Goal: Task Accomplishment & Management: Manage account settings

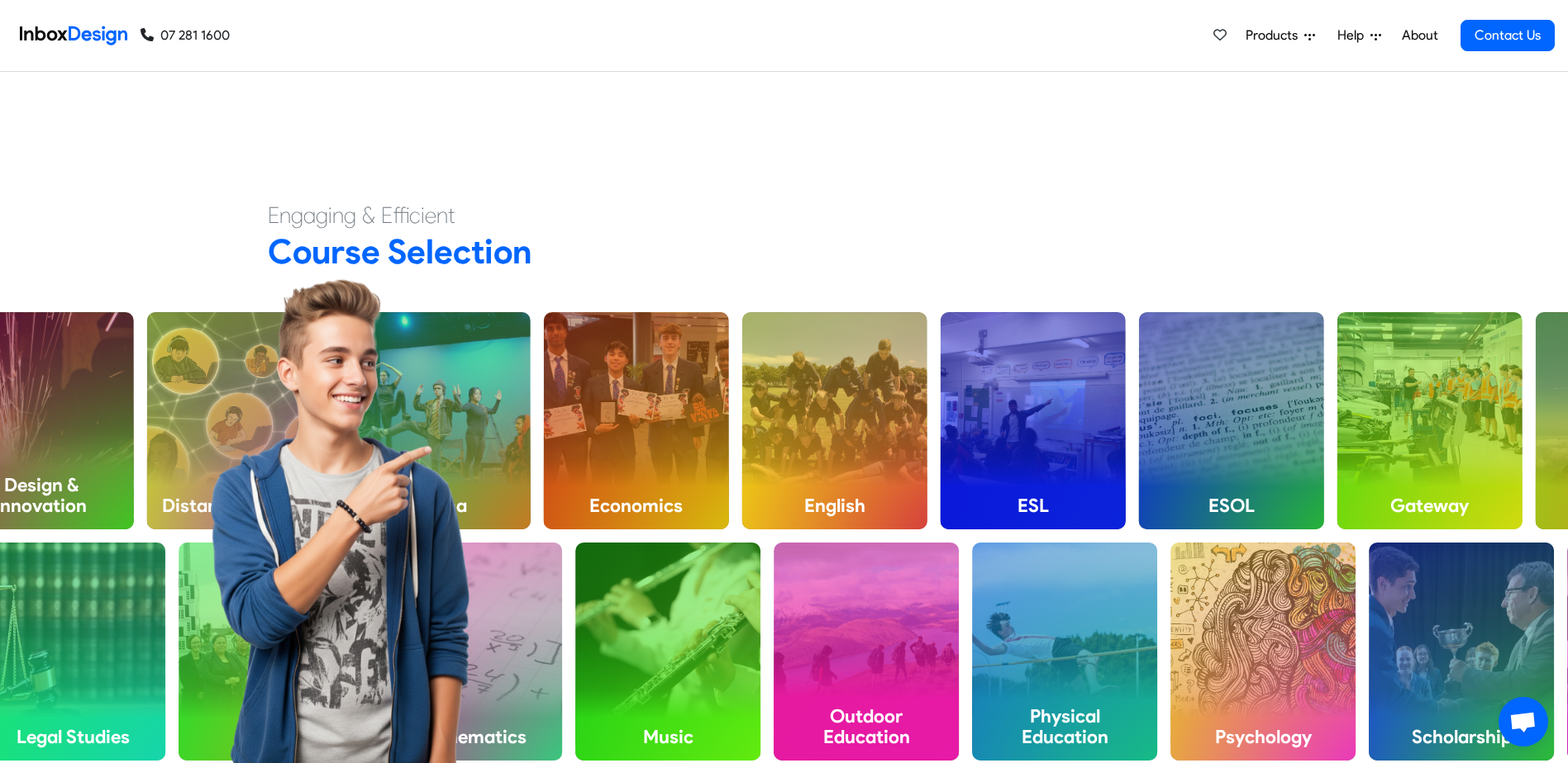
scroll to position [908, 0]
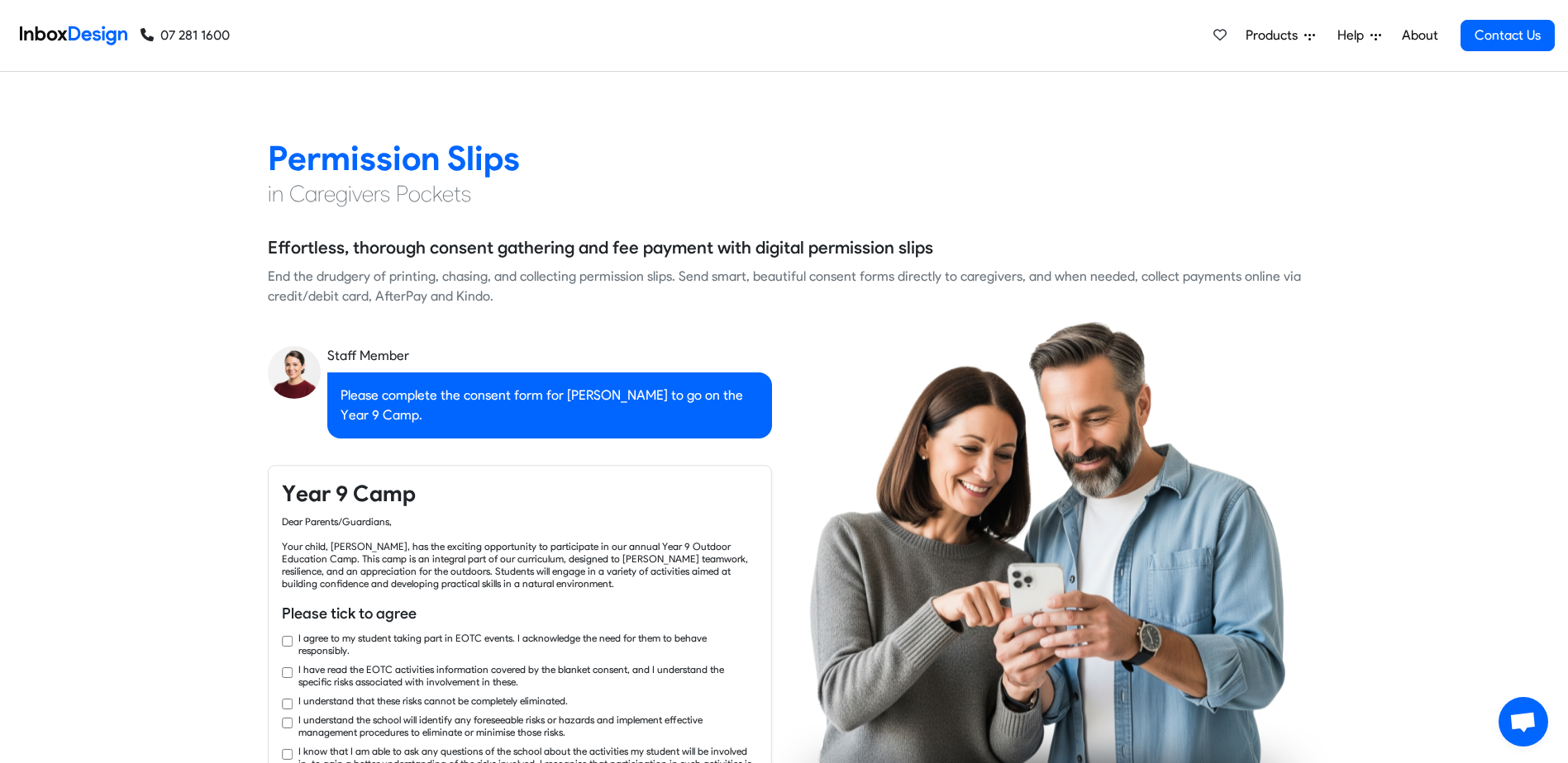
checkbox input "true"
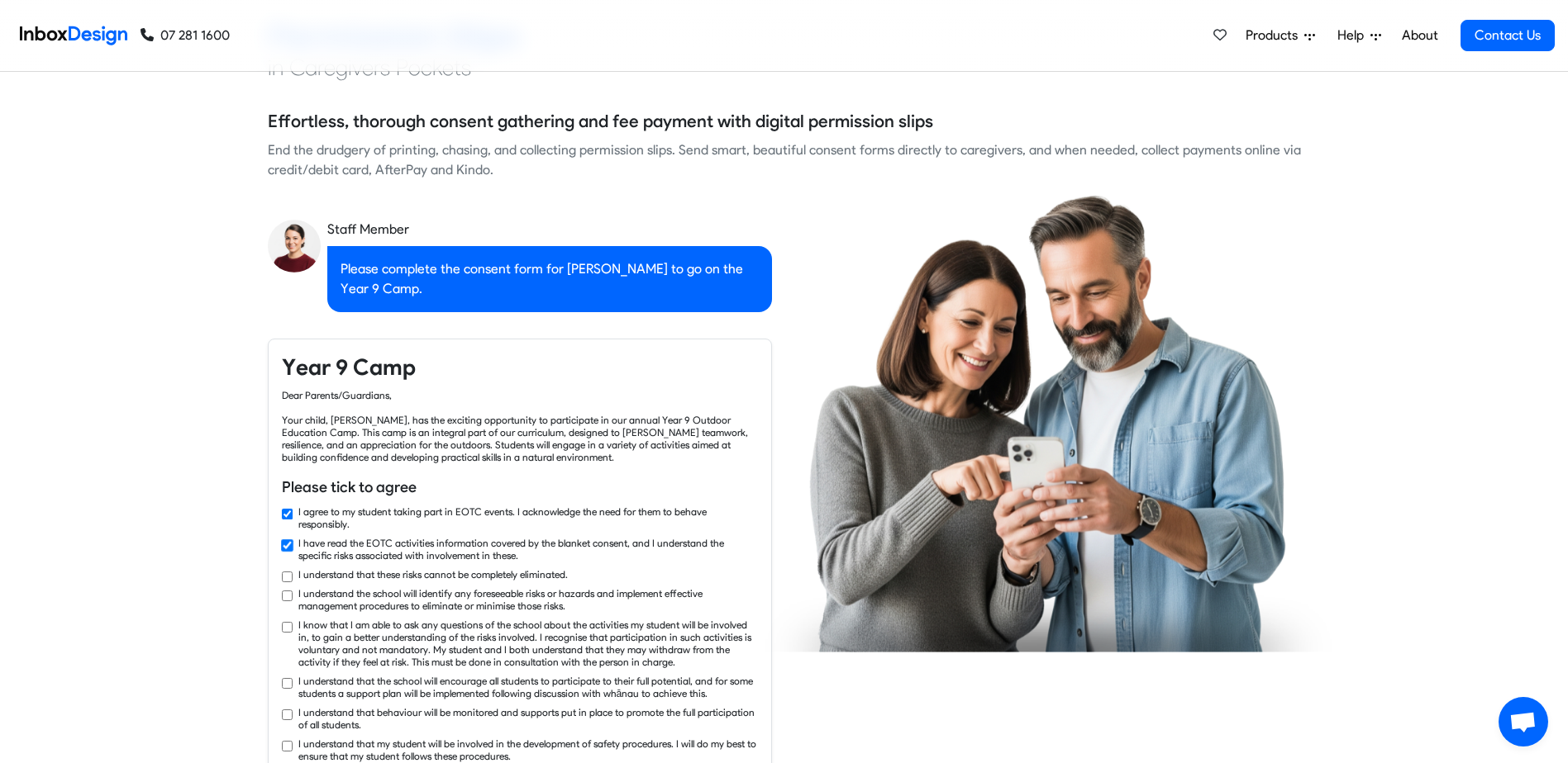
checkbox input "true"
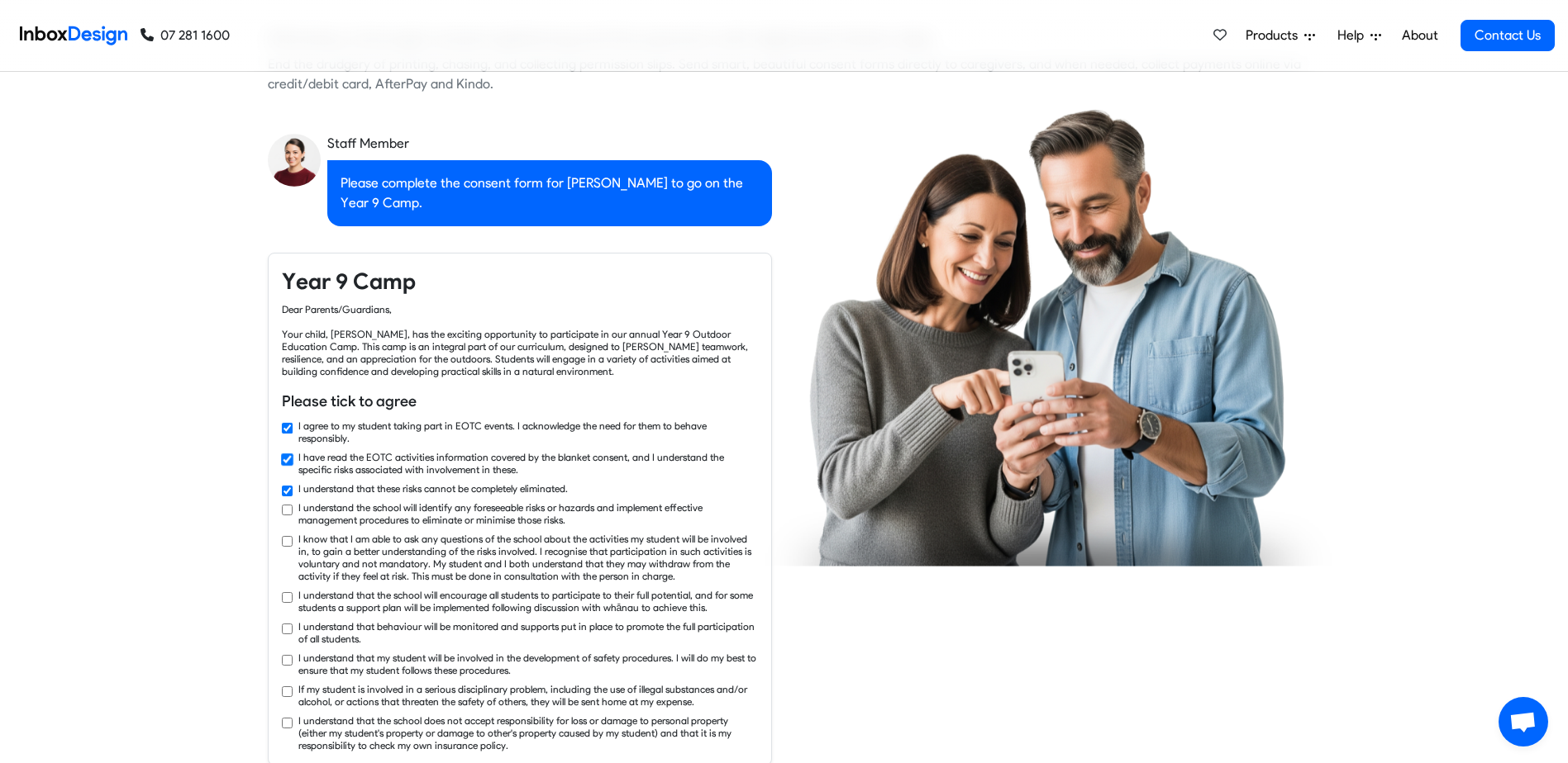
checkbox input "true"
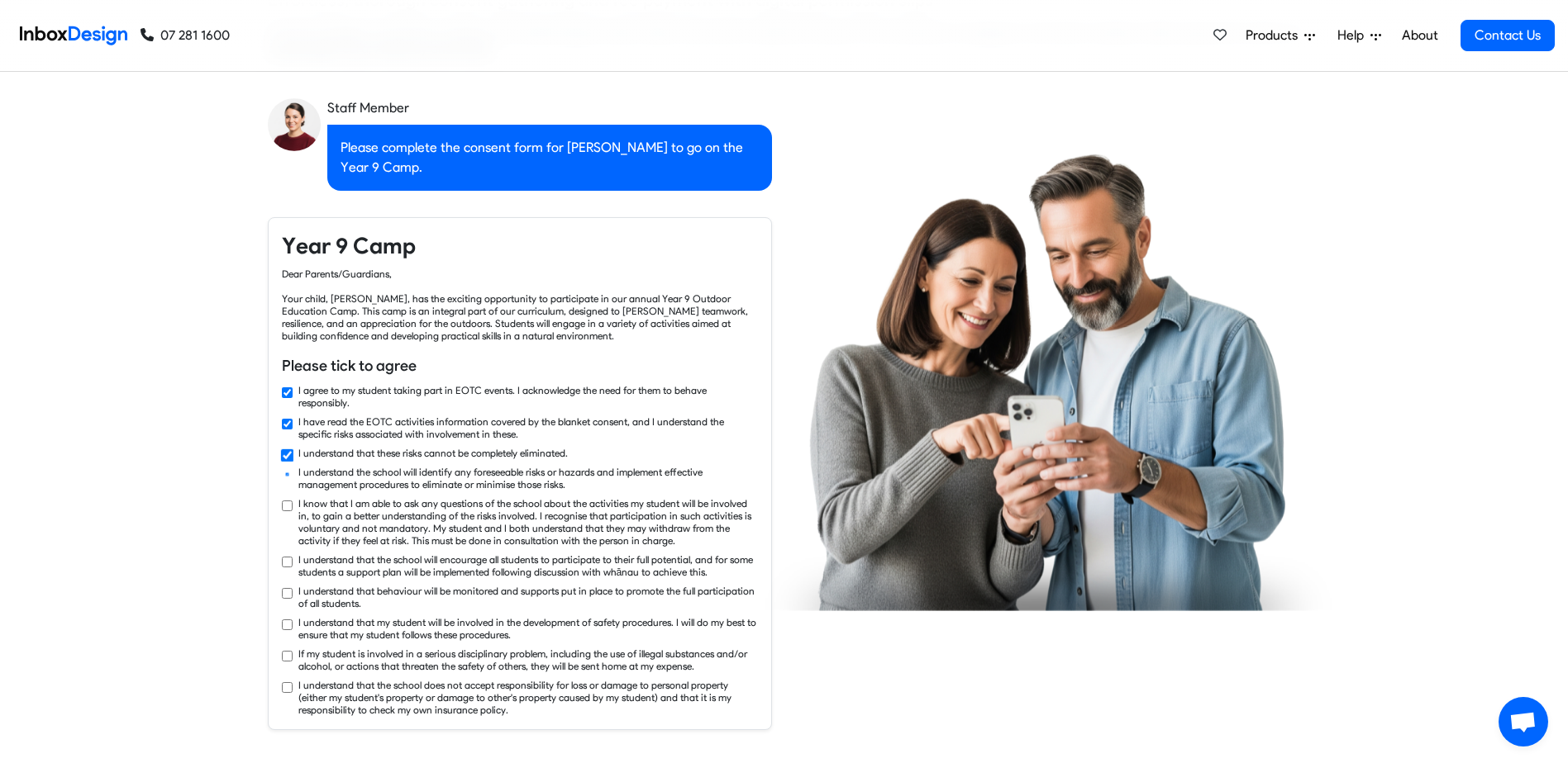
checkbox input "true"
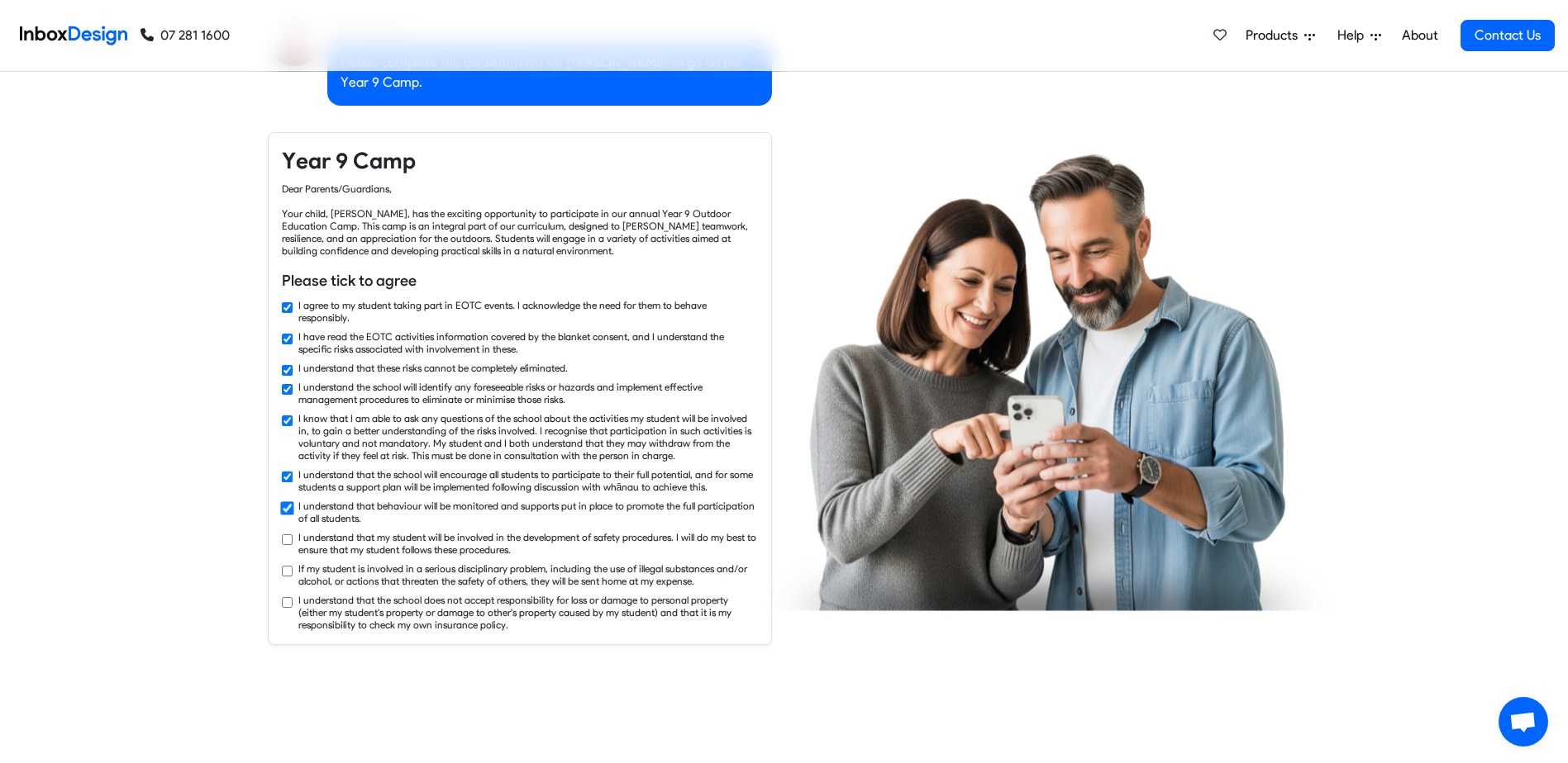
checkbox input "true"
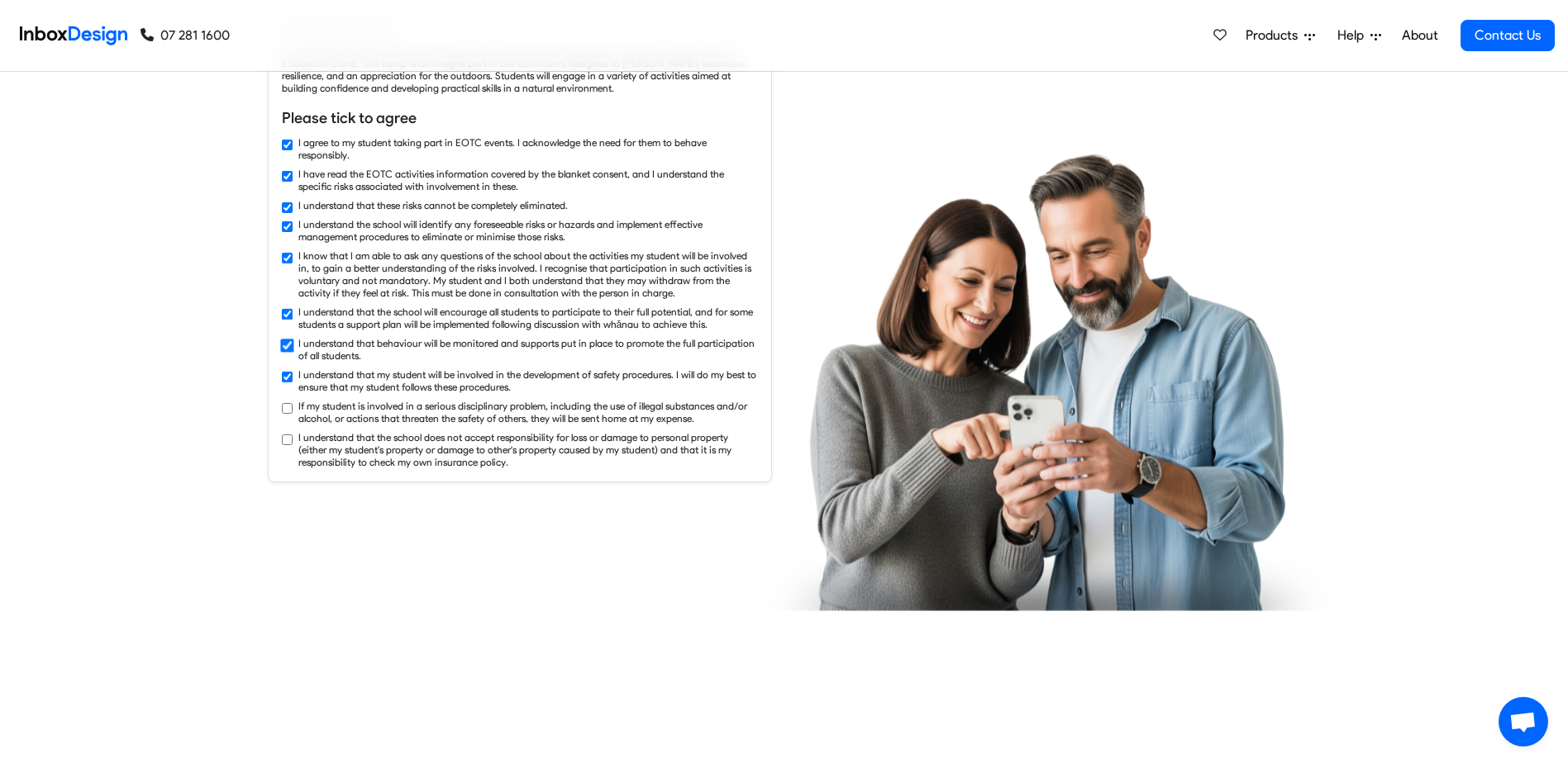
checkbox input "true"
